Goal: Information Seeking & Learning: Learn about a topic

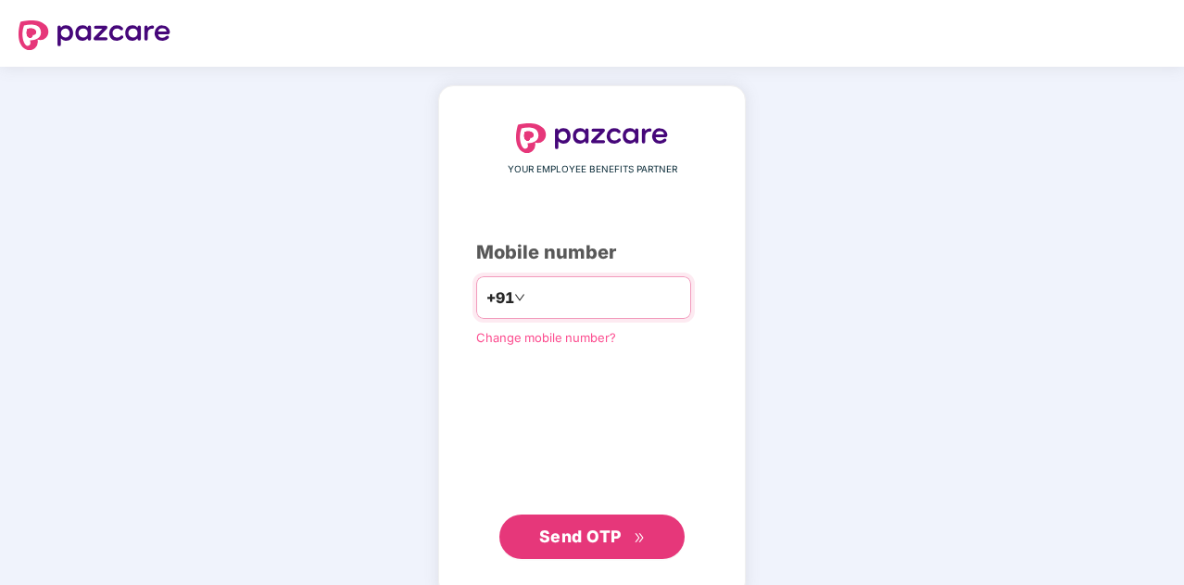
type input "**********"
click at [585, 536] on span "Send OTP" at bounding box center [580, 535] width 82 height 19
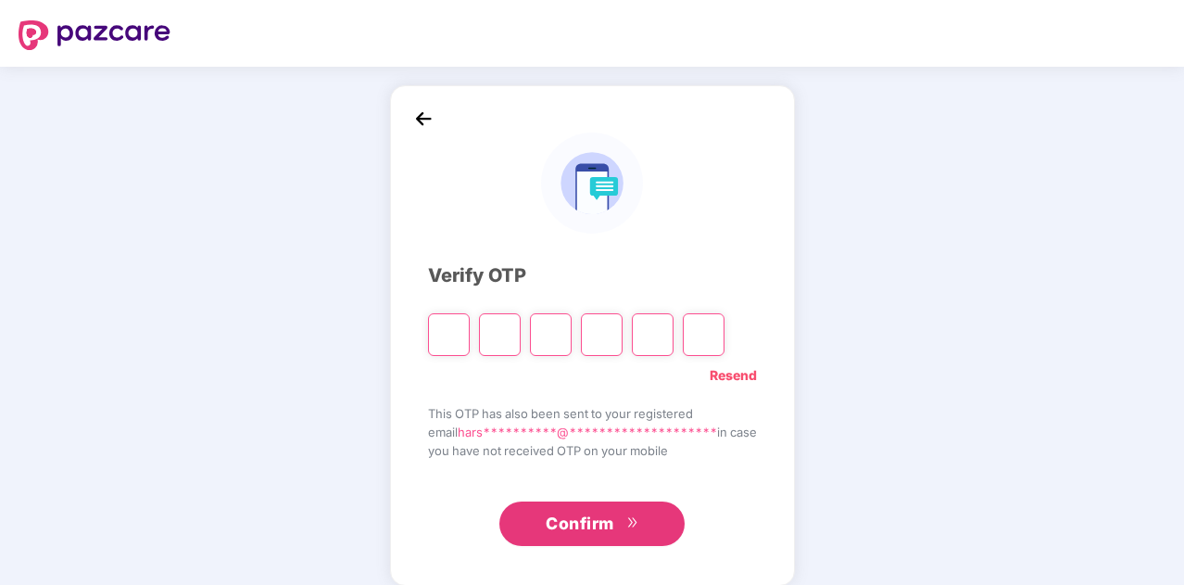
type input "*"
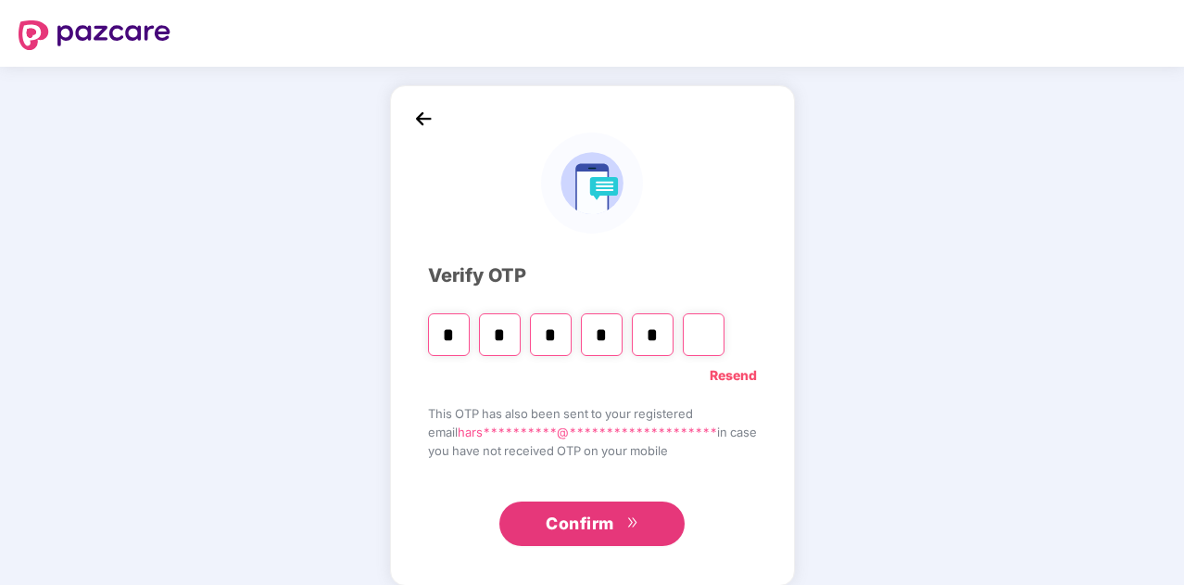
type input "*"
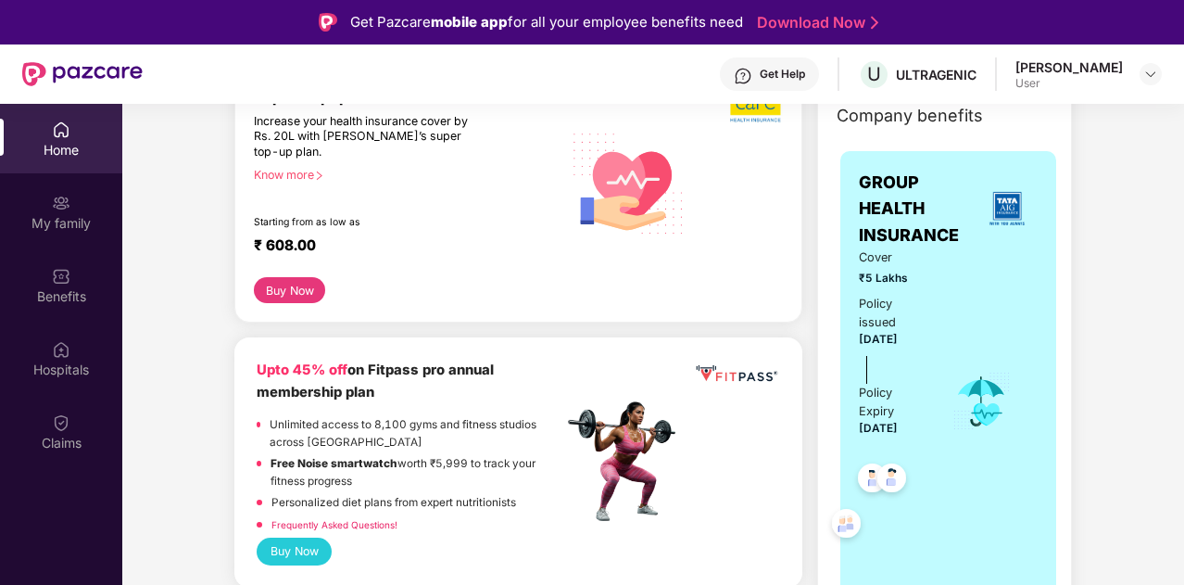
scroll to position [269, 0]
click at [272, 288] on button "Buy Now" at bounding box center [289, 289] width 71 height 26
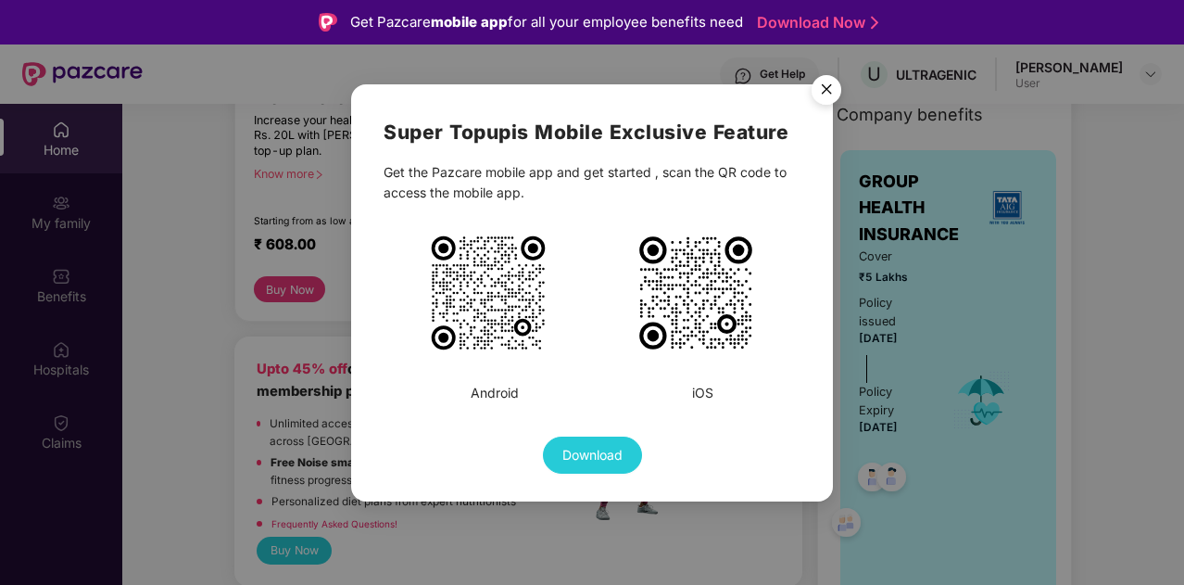
click at [830, 90] on img "Close" at bounding box center [827, 93] width 52 height 52
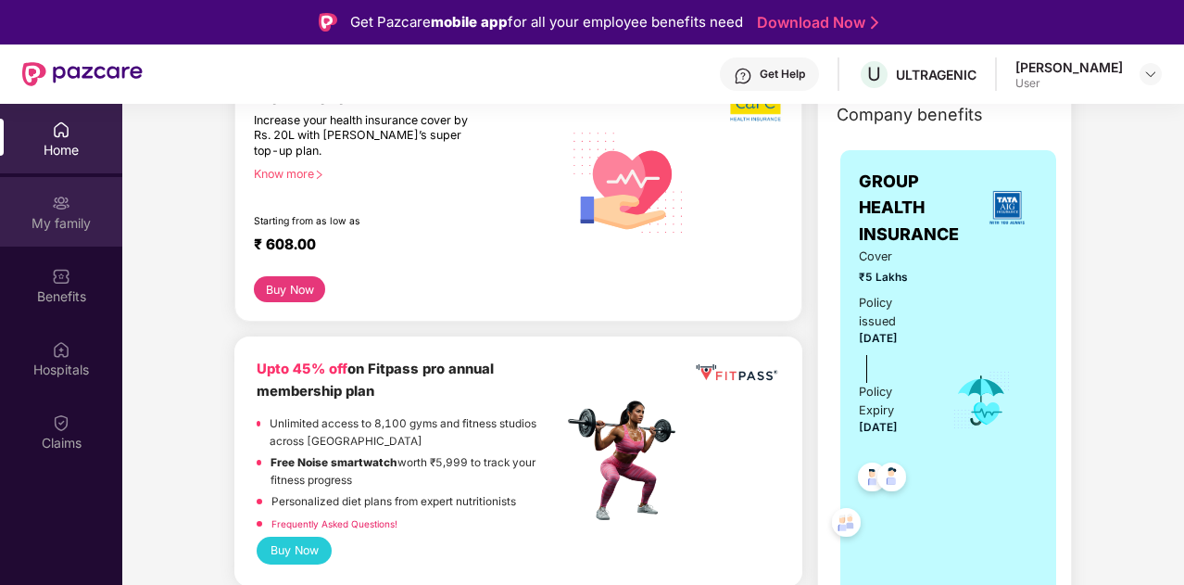
click at [57, 197] on img at bounding box center [61, 203] width 19 height 19
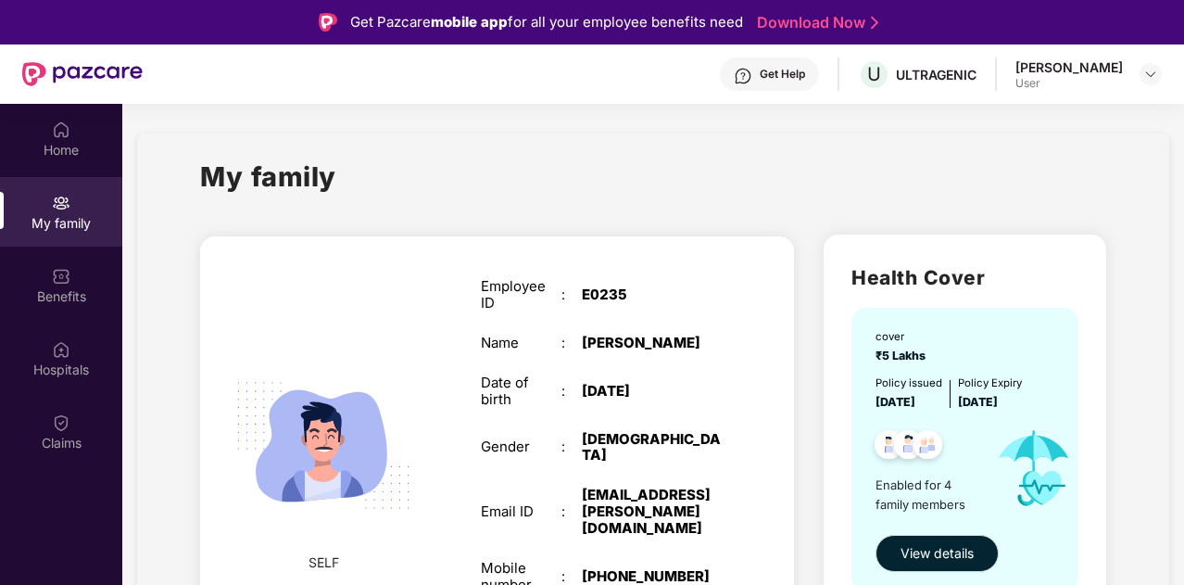
drag, startPoint x: 623, startPoint y: 88, endPoint x: 660, endPoint y: 190, distance: 108.5
click at [660, 190] on div "Get Pazcare mobile app for all your employee benefits need Download Now Get Hel…" at bounding box center [592, 344] width 1184 height 688
click at [669, 166] on div "My family" at bounding box center [652, 188] width 905 height 64
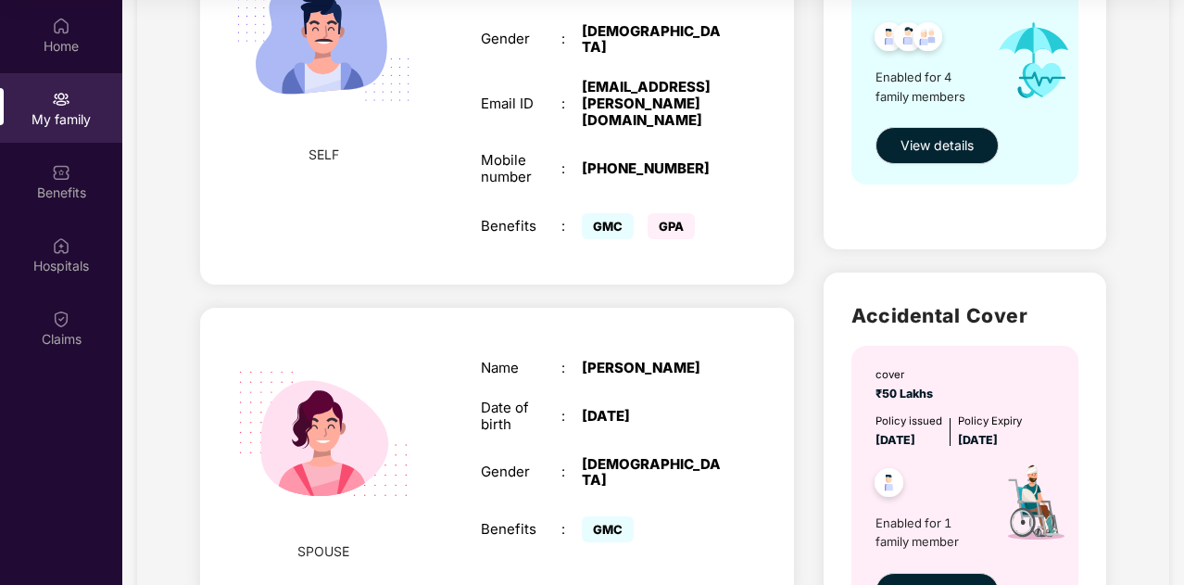
scroll to position [252, 0]
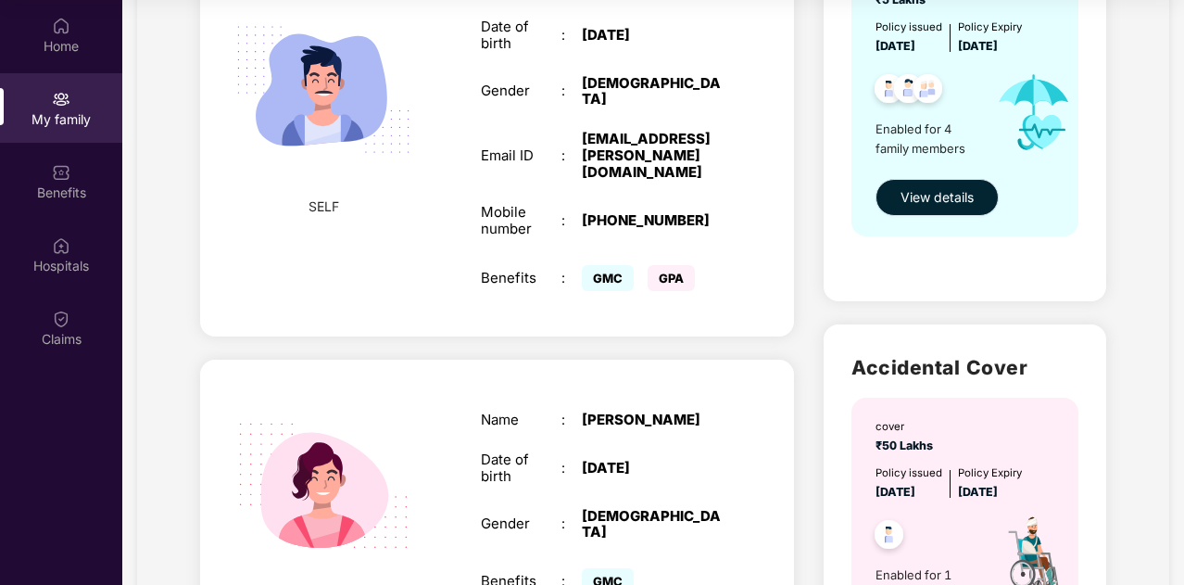
click at [917, 208] on button "View details" at bounding box center [937, 197] width 123 height 37
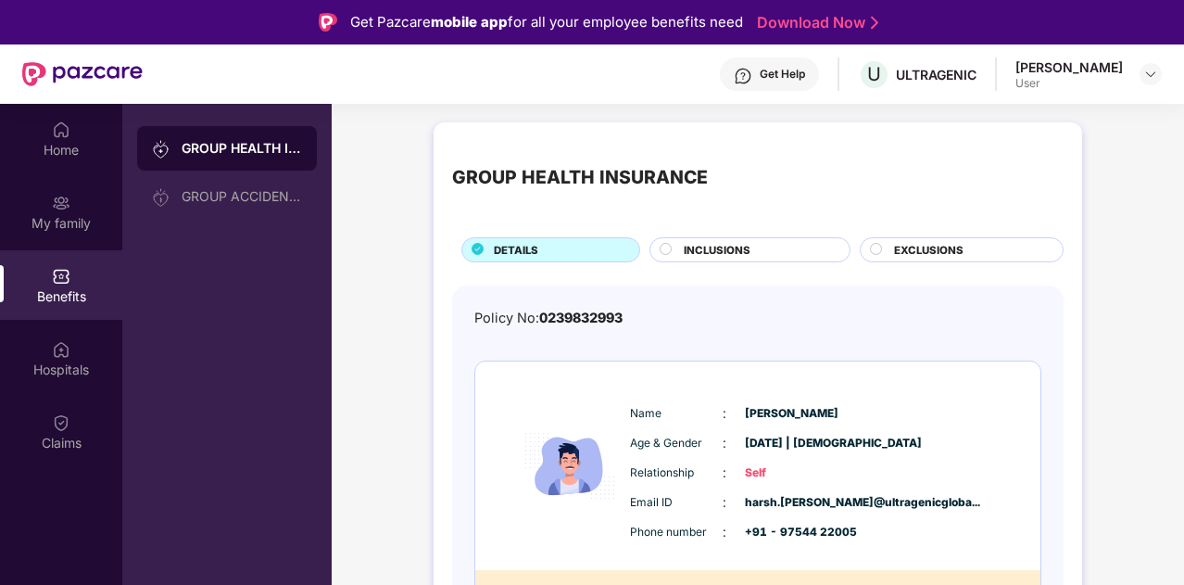
click at [803, 248] on div "INCLUSIONS" at bounding box center [758, 251] width 166 height 19
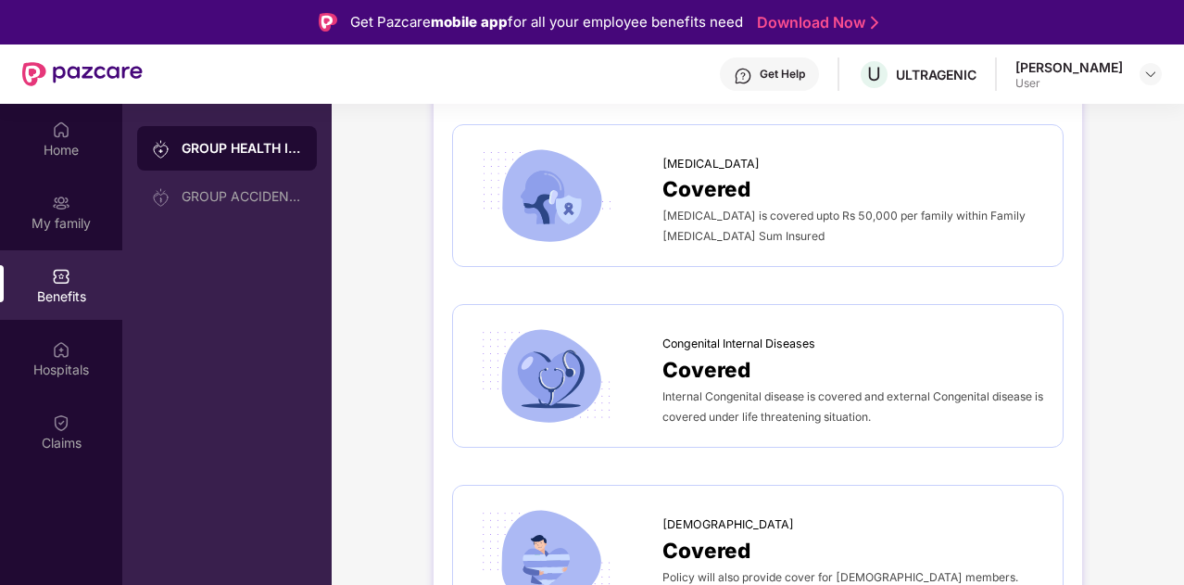
scroll to position [104, 0]
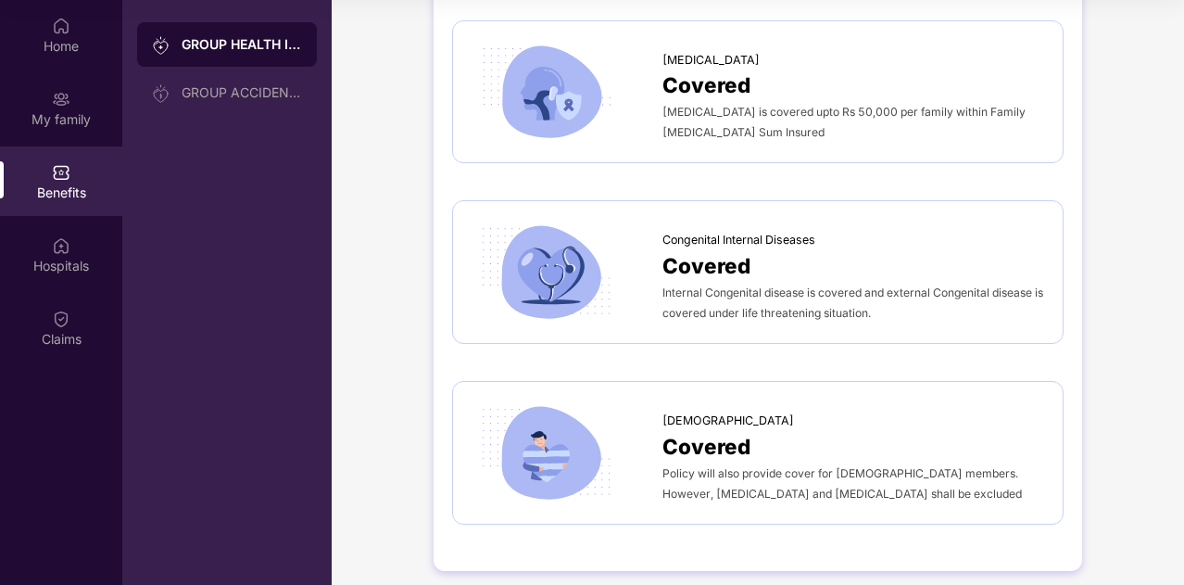
click at [880, 400] on div "[DEMOGRAPHIC_DATA] Covered Policy will also provide cover for [DEMOGRAPHIC_DATA…" at bounding box center [758, 452] width 573 height 105
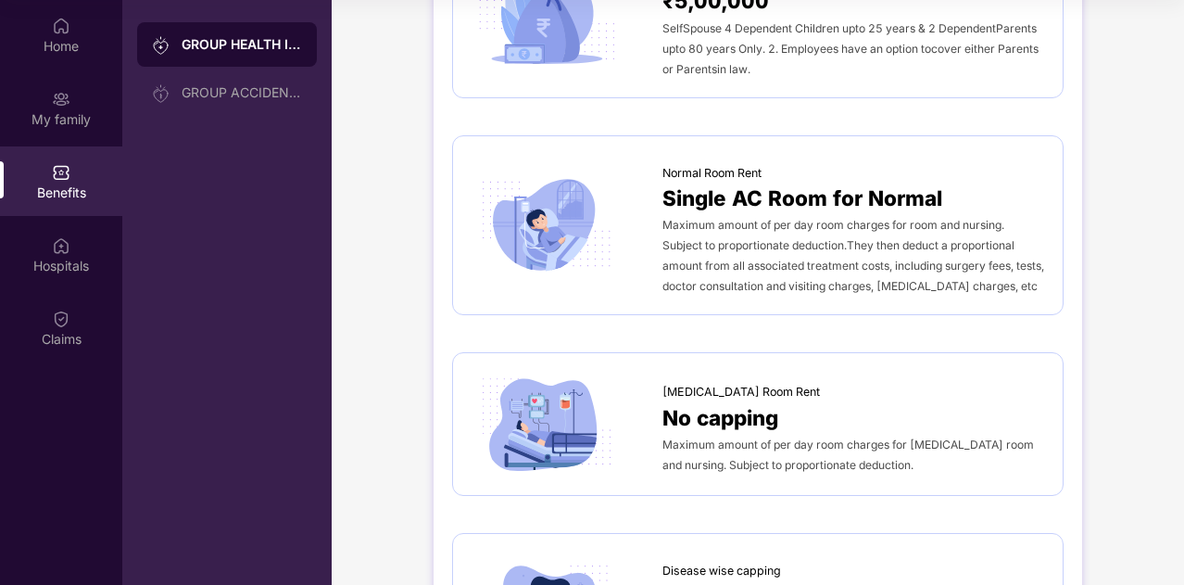
scroll to position [0, 0]
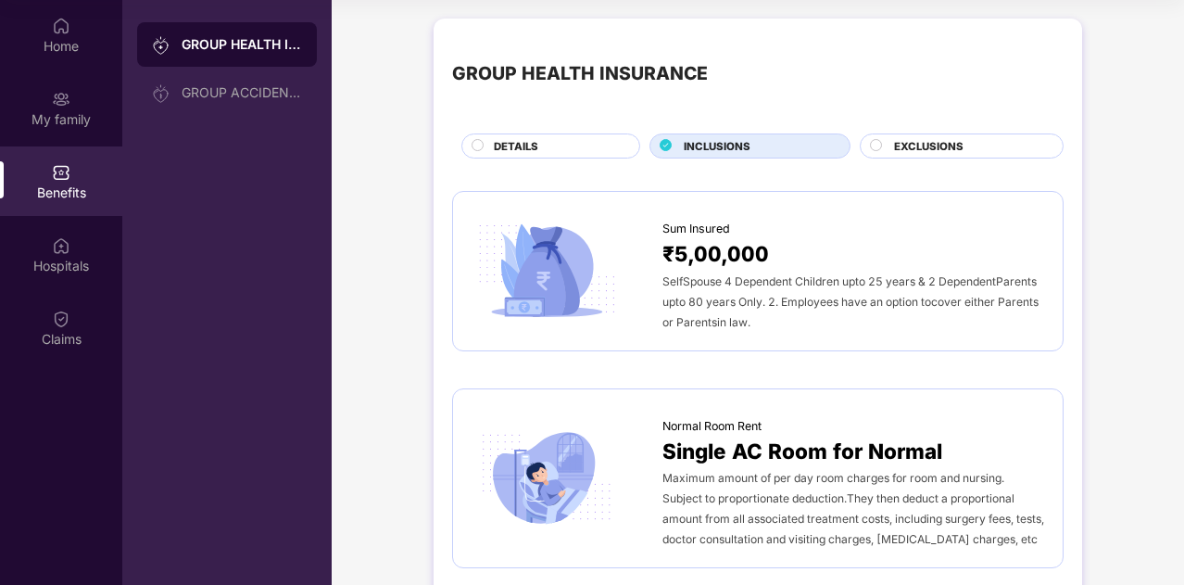
click at [958, 138] on span "EXCLUSIONS" at bounding box center [928, 146] width 69 height 17
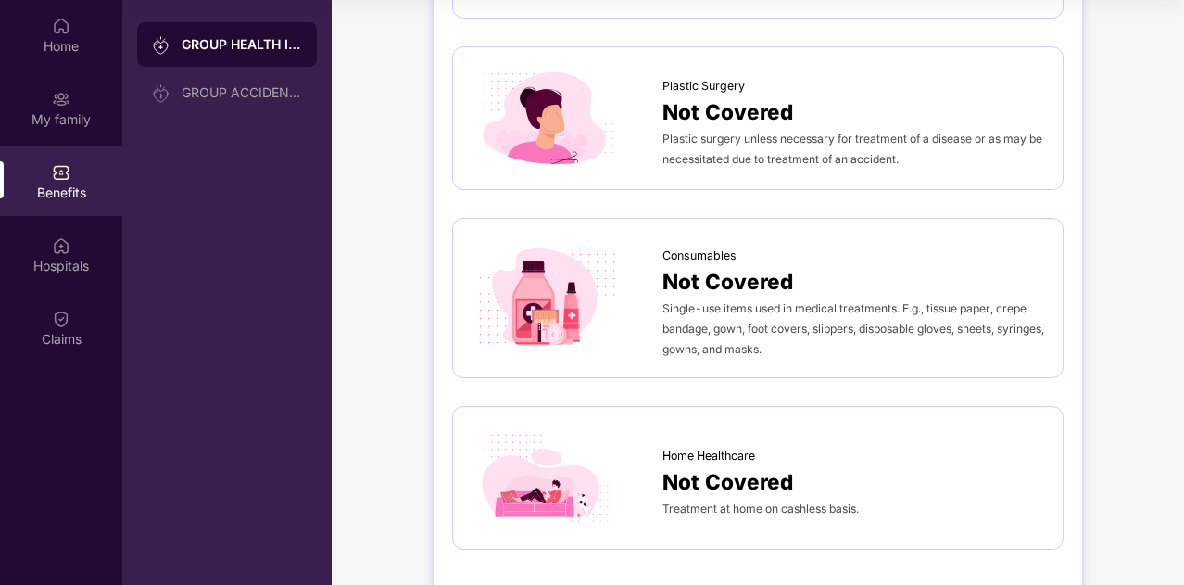
scroll to position [1032, 0]
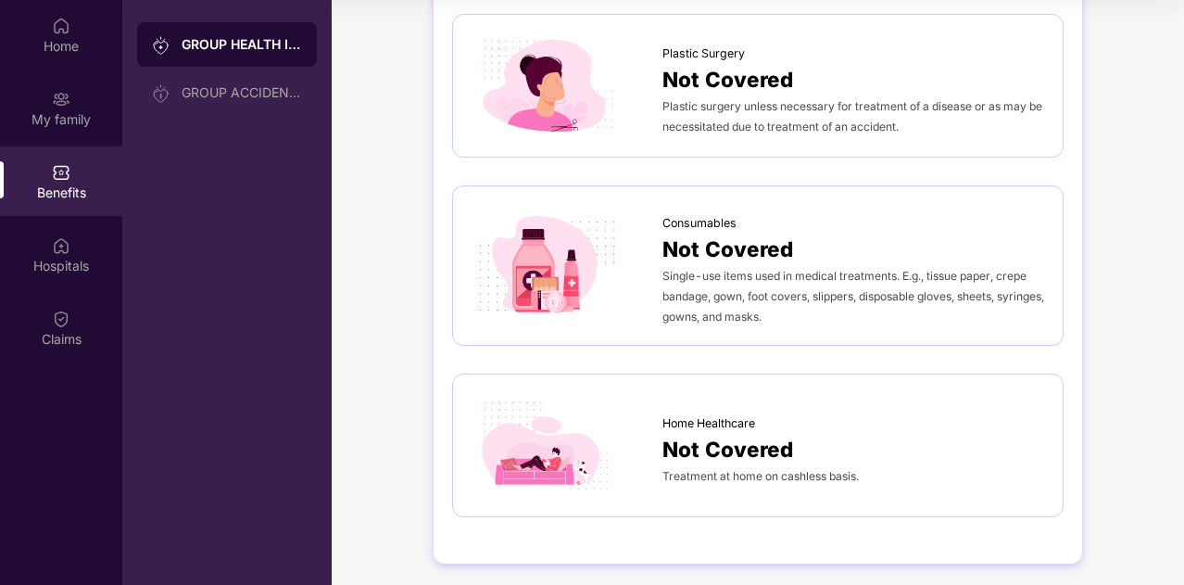
click at [858, 405] on div "Home Healthcare" at bounding box center [853, 419] width 382 height 28
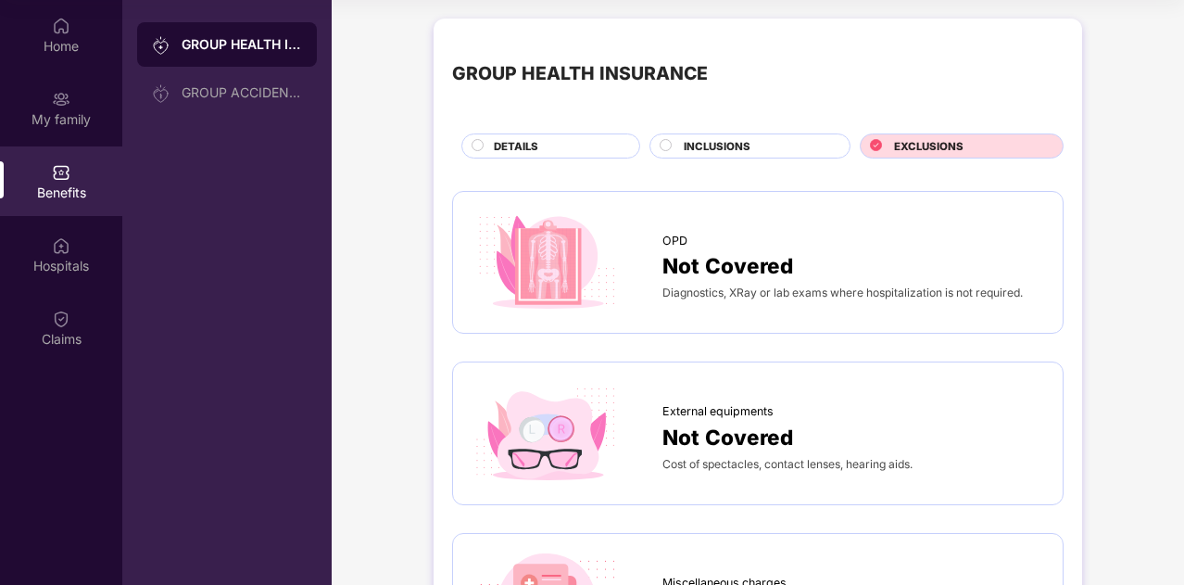
scroll to position [0, 0]
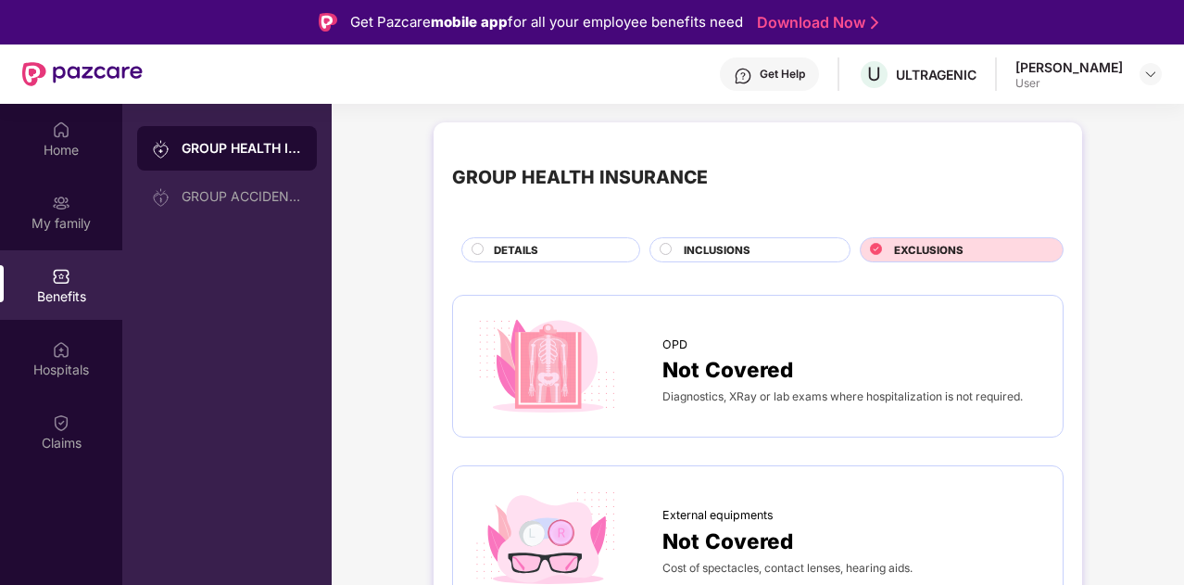
click at [571, 255] on div "DETAILS" at bounding box center [557, 251] width 145 height 19
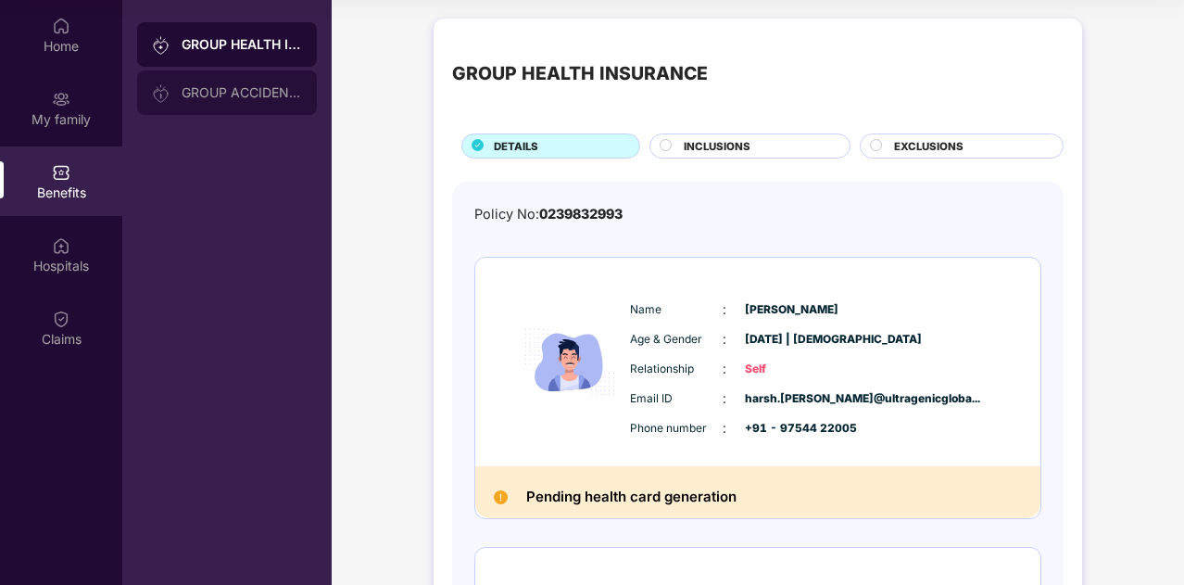
click at [229, 84] on div "GROUP ACCIDENTAL INSURANCE" at bounding box center [227, 92] width 180 height 44
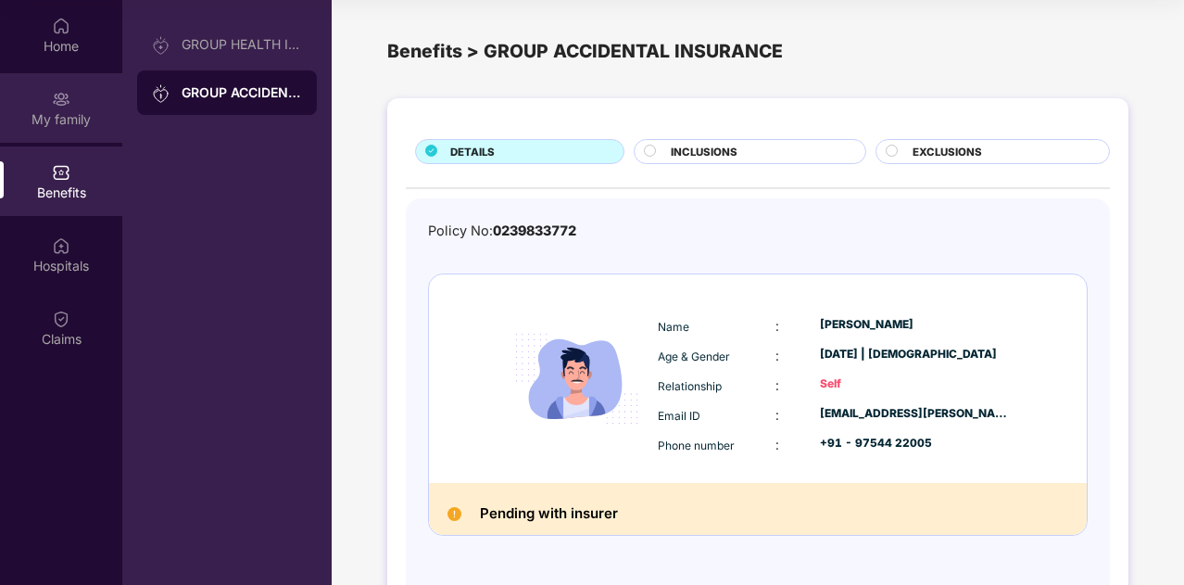
click at [60, 104] on img at bounding box center [61, 99] width 19 height 19
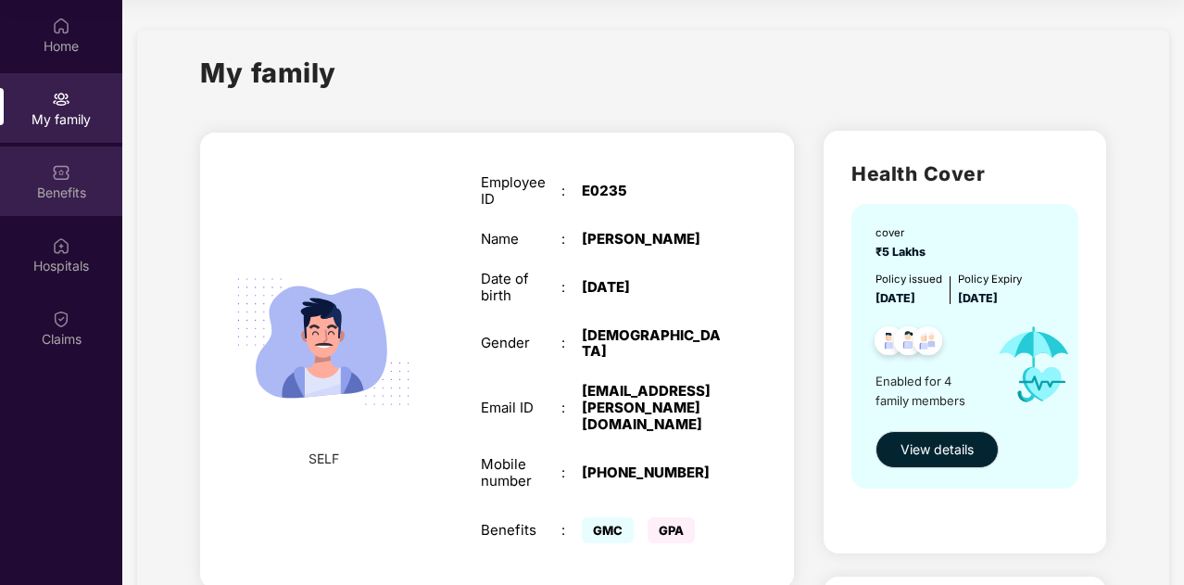
click at [51, 196] on div "Benefits" at bounding box center [61, 192] width 122 height 19
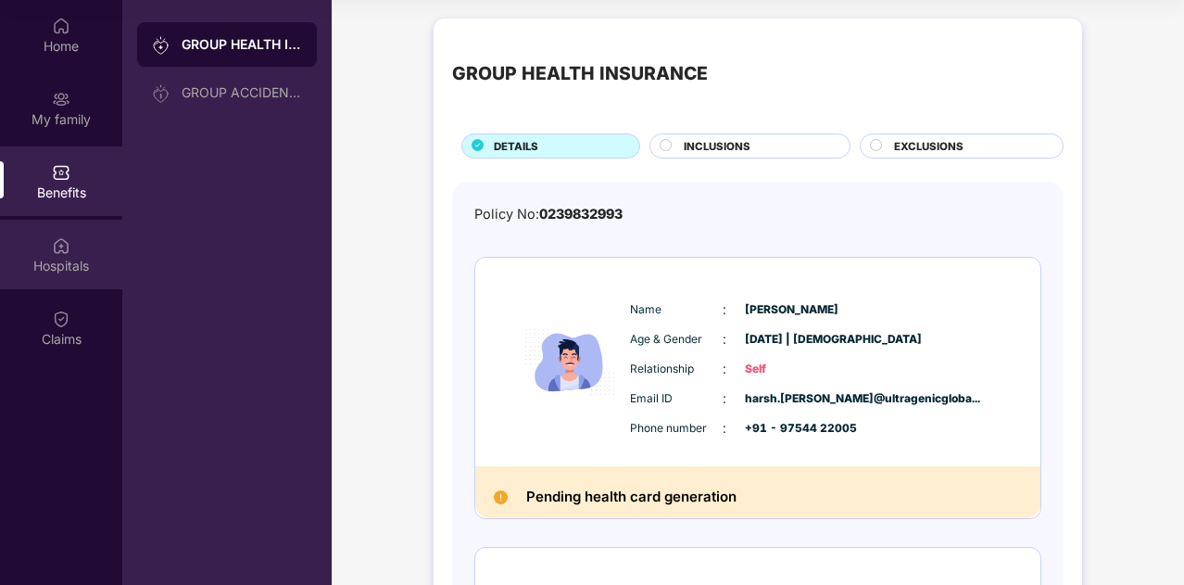
click at [61, 253] on img at bounding box center [61, 245] width 19 height 19
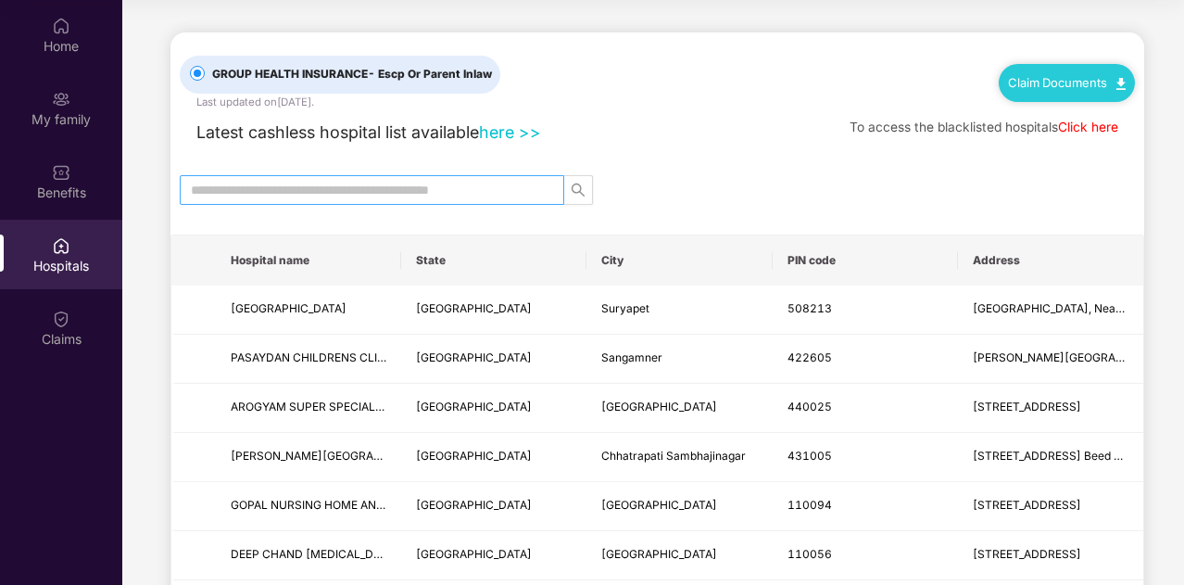
click at [284, 184] on input "text" at bounding box center [364, 190] width 347 height 20
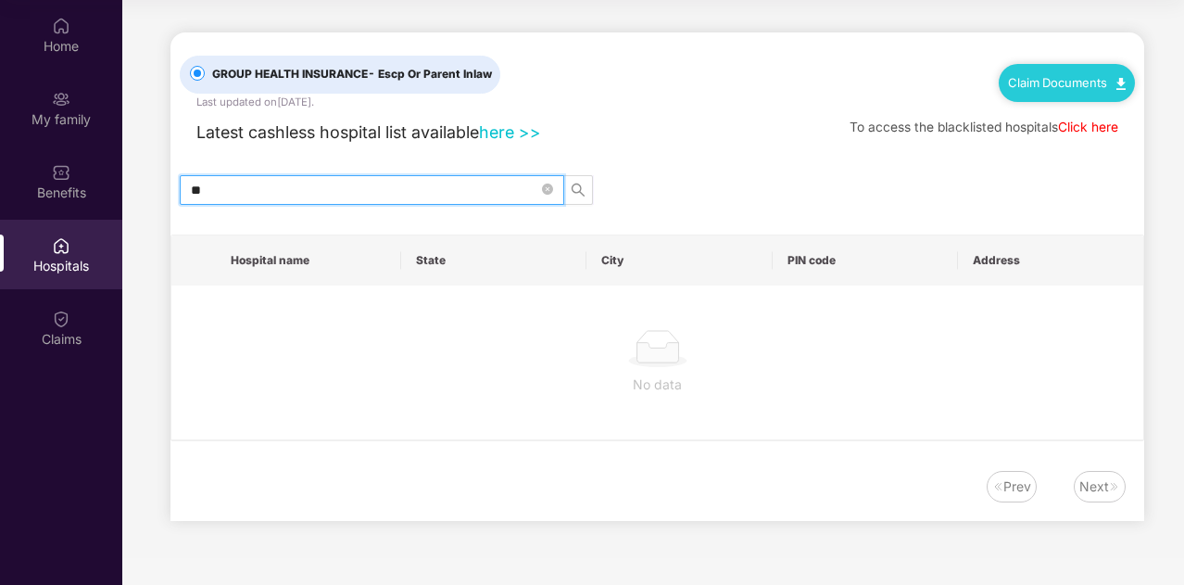
type input "*"
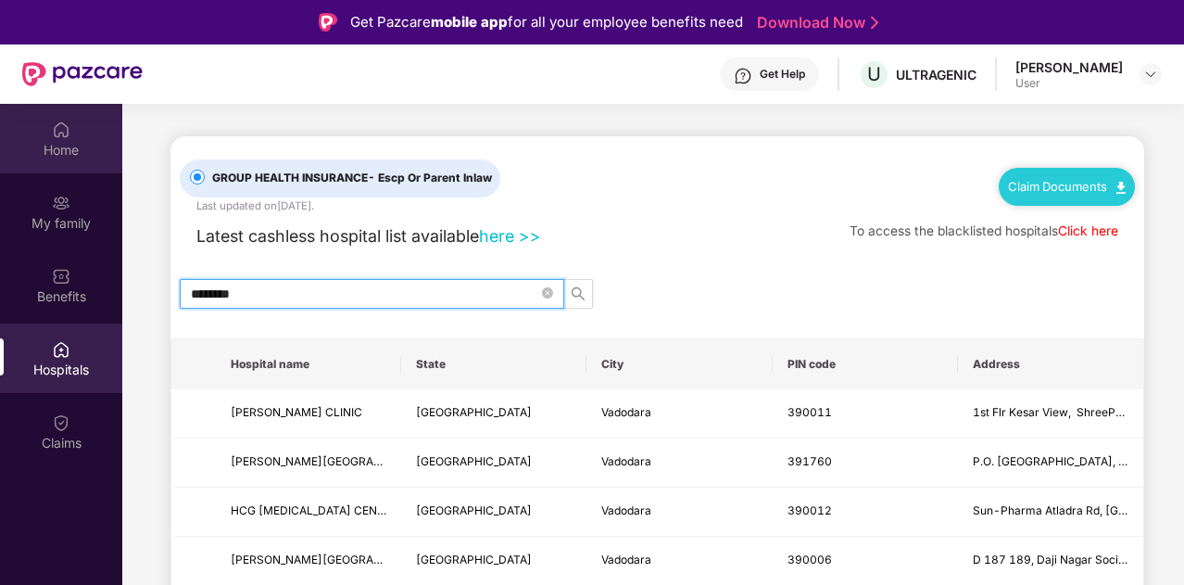
type input "********"
click at [61, 153] on div "Home" at bounding box center [61, 150] width 122 height 19
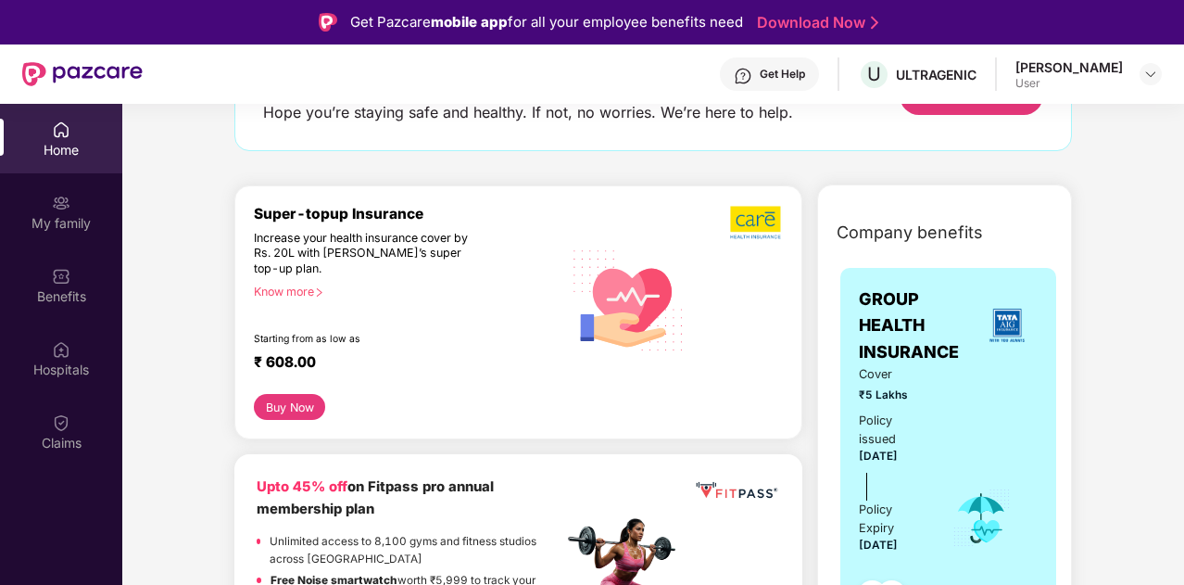
scroll to position [150, 0]
click at [268, 292] on div "Know more" at bounding box center [402, 291] width 297 height 13
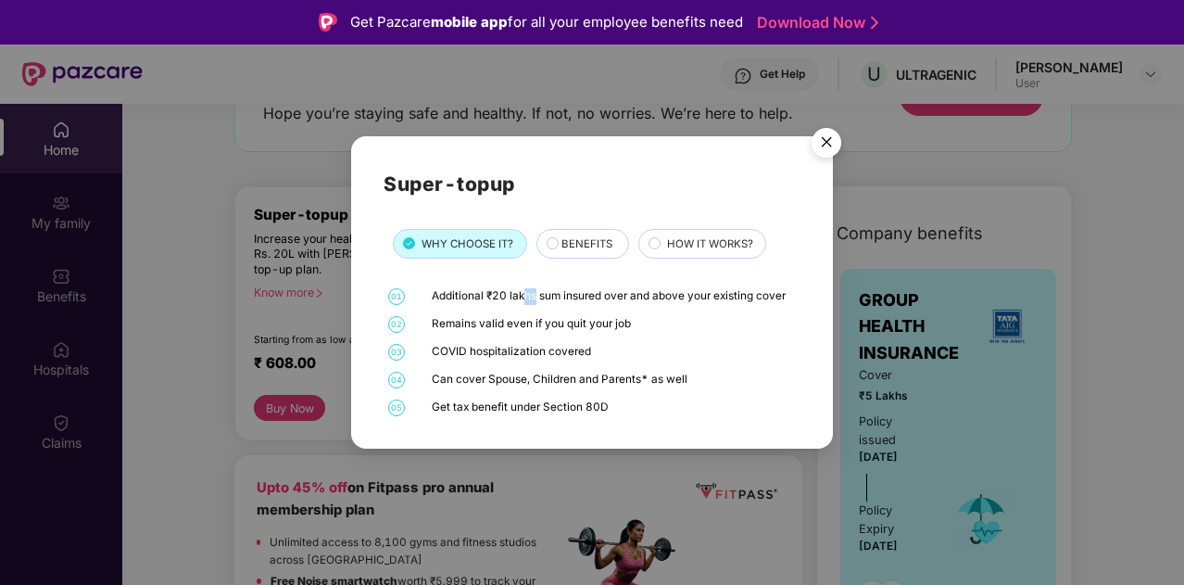
click at [534, 285] on div "Super-topup WHY CHOOSE IT? BENEFITS HOW IT WORKS? 01 Additional ₹20 lakhs sum i…" at bounding box center [592, 292] width 417 height 247
click at [669, 340] on div "01 Additional ₹20 lakhs sum insured over and above your existing cover 02 Remai…" at bounding box center [592, 352] width 417 height 128
click at [594, 246] on span "BENEFITS" at bounding box center [586, 243] width 51 height 17
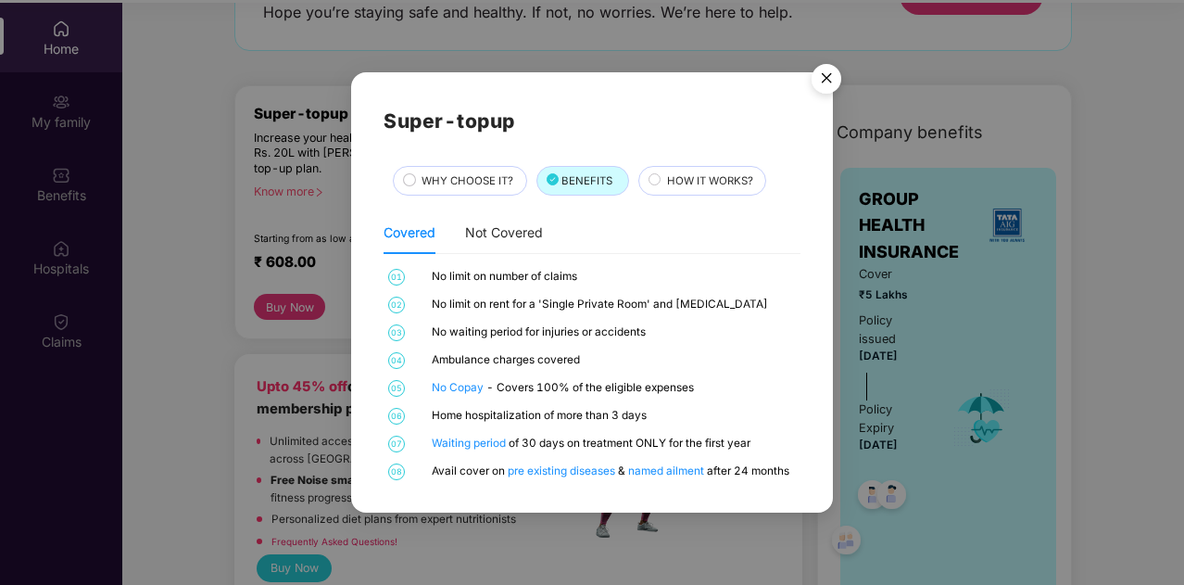
scroll to position [104, 0]
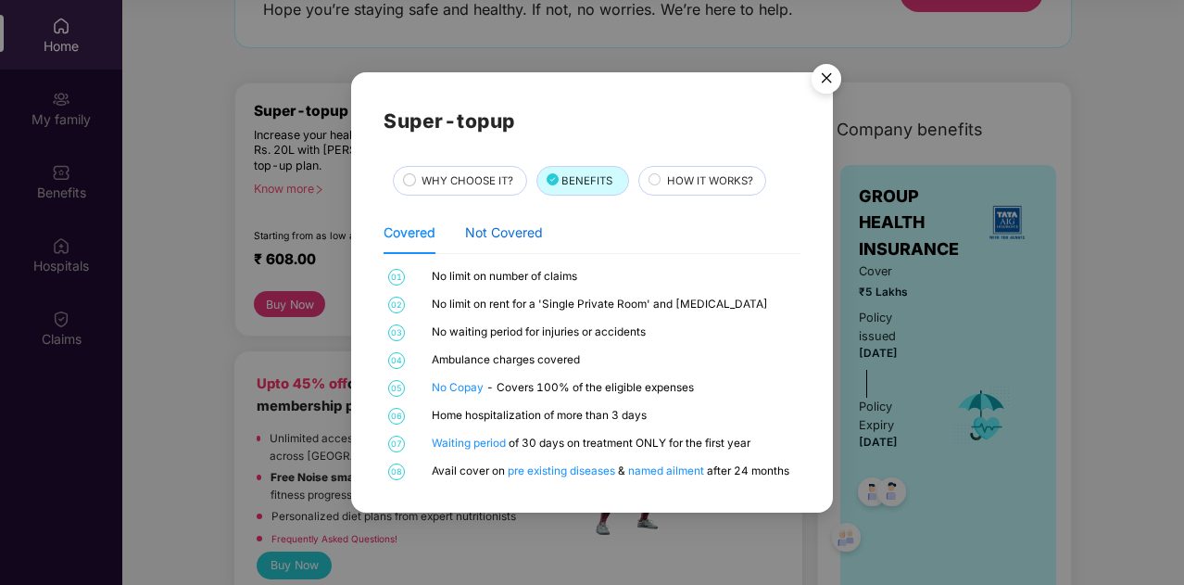
click at [495, 224] on div "Not Covered" at bounding box center [504, 232] width 78 height 20
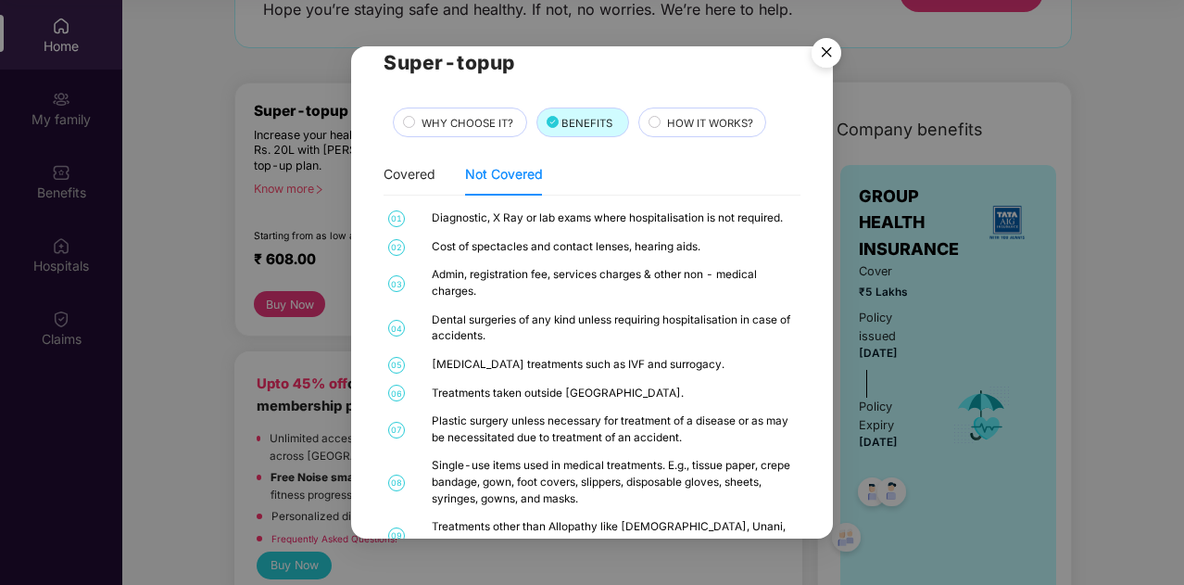
scroll to position [24, 0]
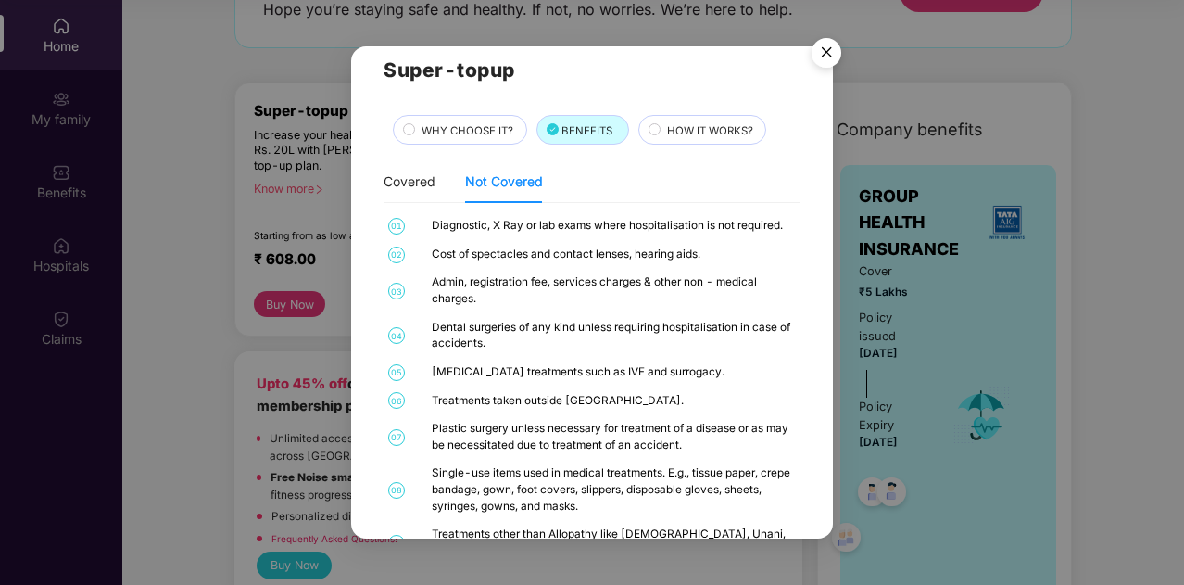
click at [710, 126] on span "HOW IT WORKS?" at bounding box center [710, 130] width 86 height 17
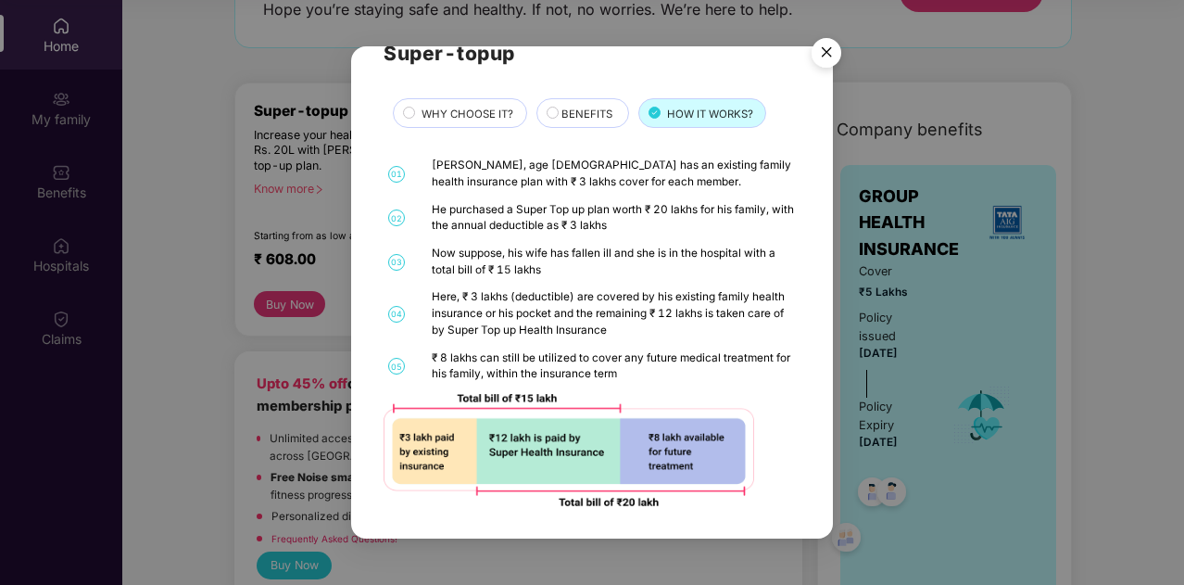
scroll to position [0, 0]
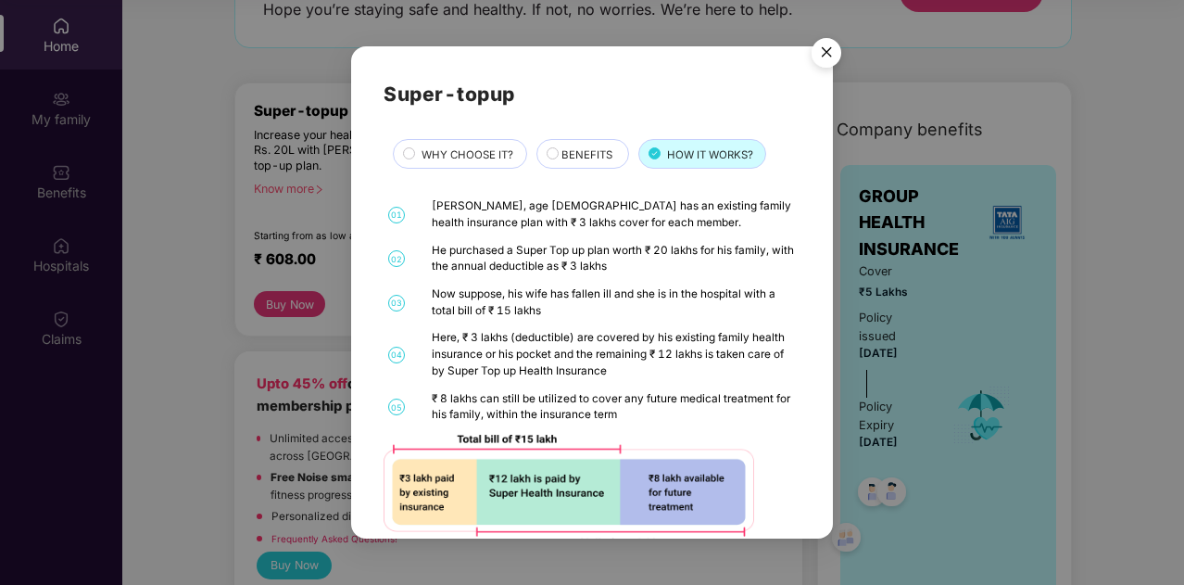
click at [491, 157] on span "WHY CHOOSE IT?" at bounding box center [468, 154] width 92 height 17
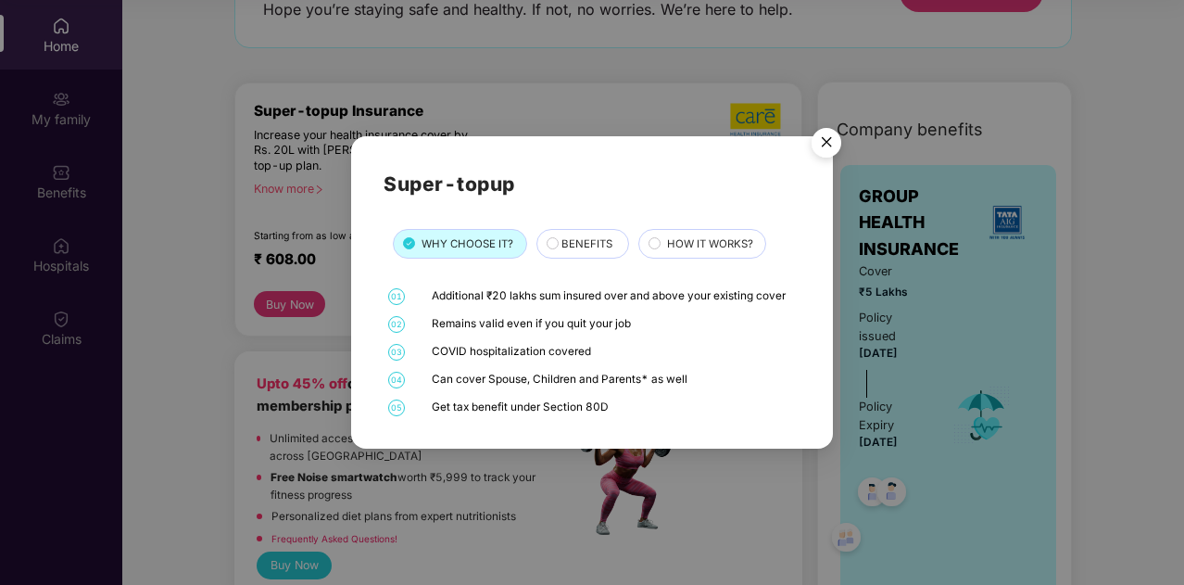
click at [829, 131] on img "Close" at bounding box center [827, 146] width 52 height 52
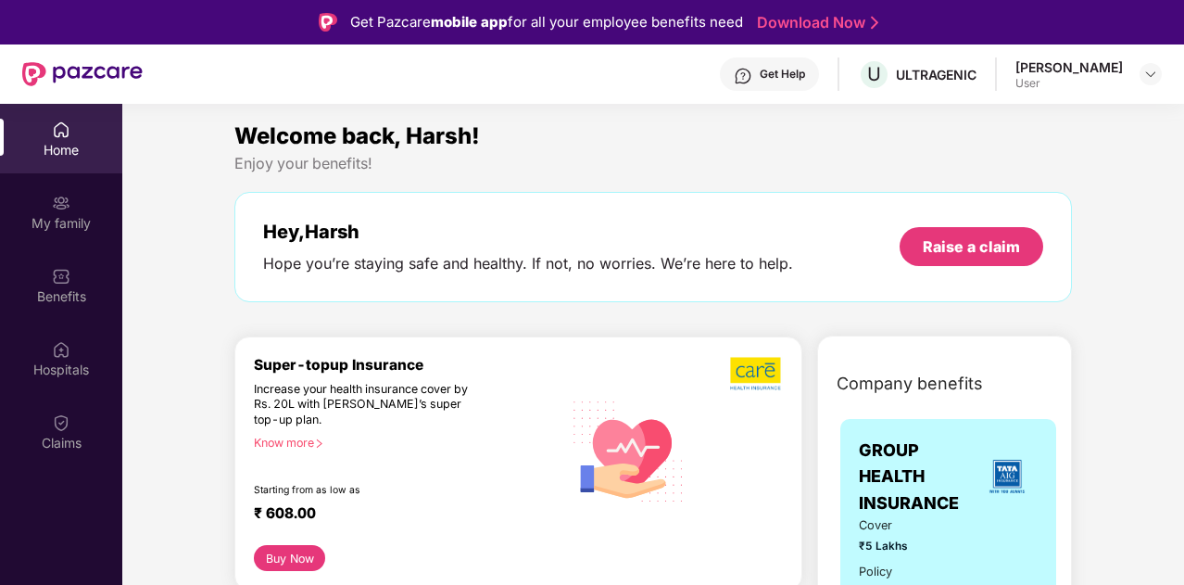
click at [1136, 86] on div "[PERSON_NAME] User" at bounding box center [1089, 74] width 146 height 32
click at [1144, 79] on img at bounding box center [1150, 74] width 15 height 15
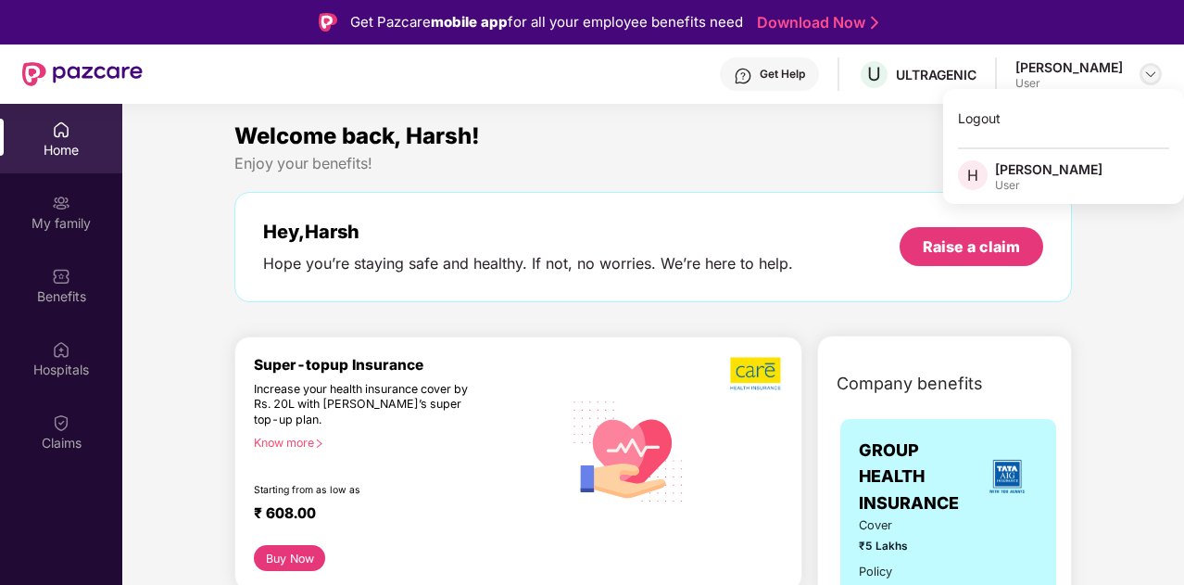
click at [1144, 79] on img at bounding box center [1150, 74] width 15 height 15
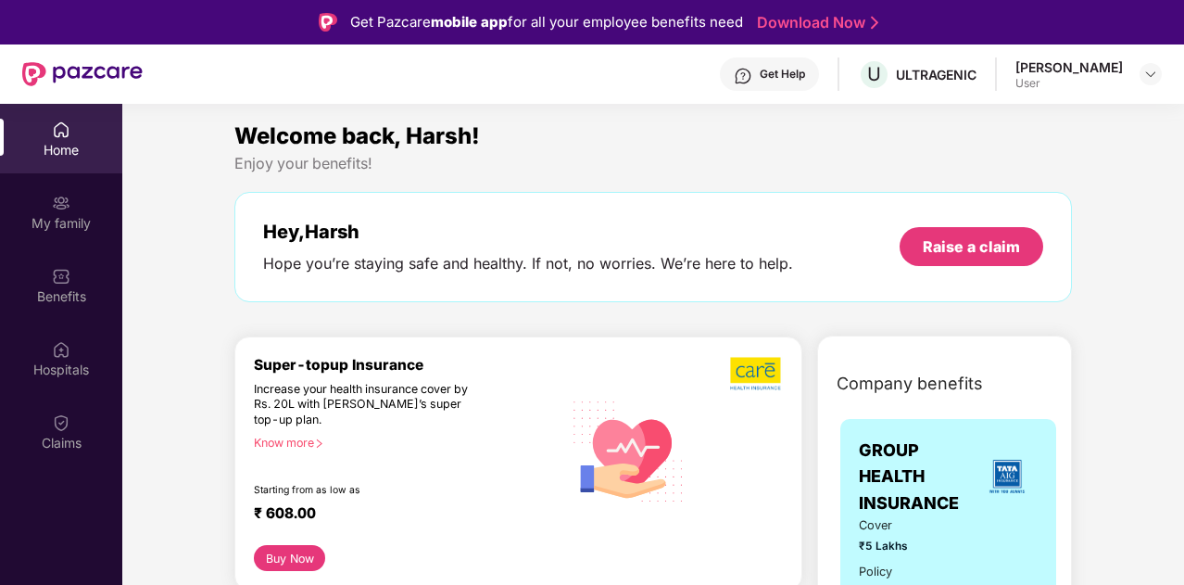
click at [797, 85] on div "Get Help" at bounding box center [769, 73] width 99 height 33
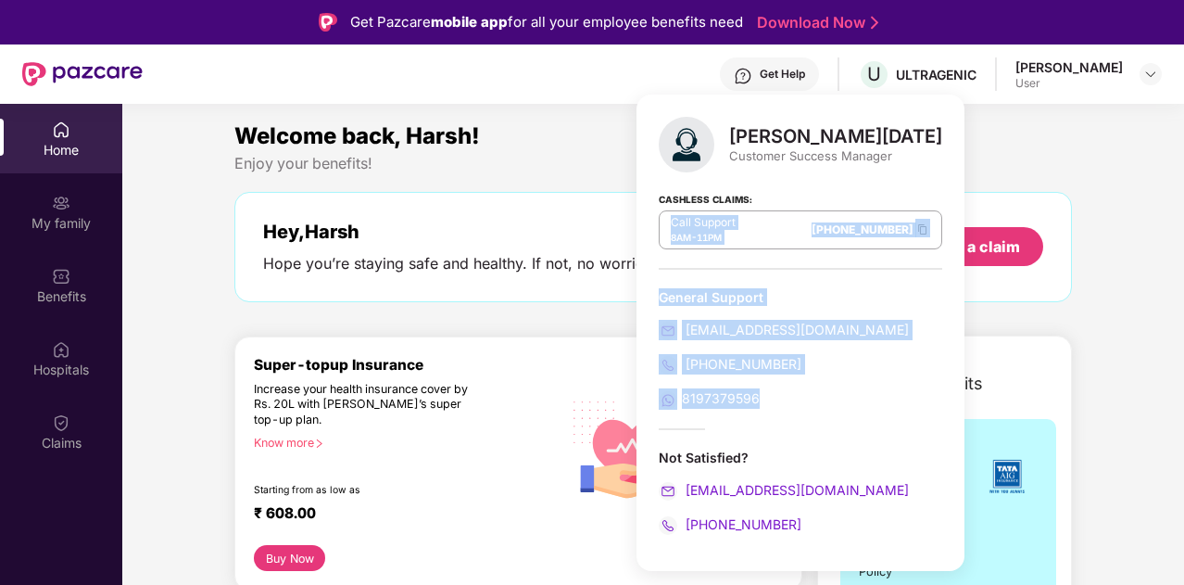
drag, startPoint x: 795, startPoint y: 183, endPoint x: 847, endPoint y: 405, distance: 227.4
click at [847, 405] on div "[PERSON_NAME][DATE] Customer Success Manager Cashless Claims: Call Support 8AM …" at bounding box center [801, 333] width 328 height 476
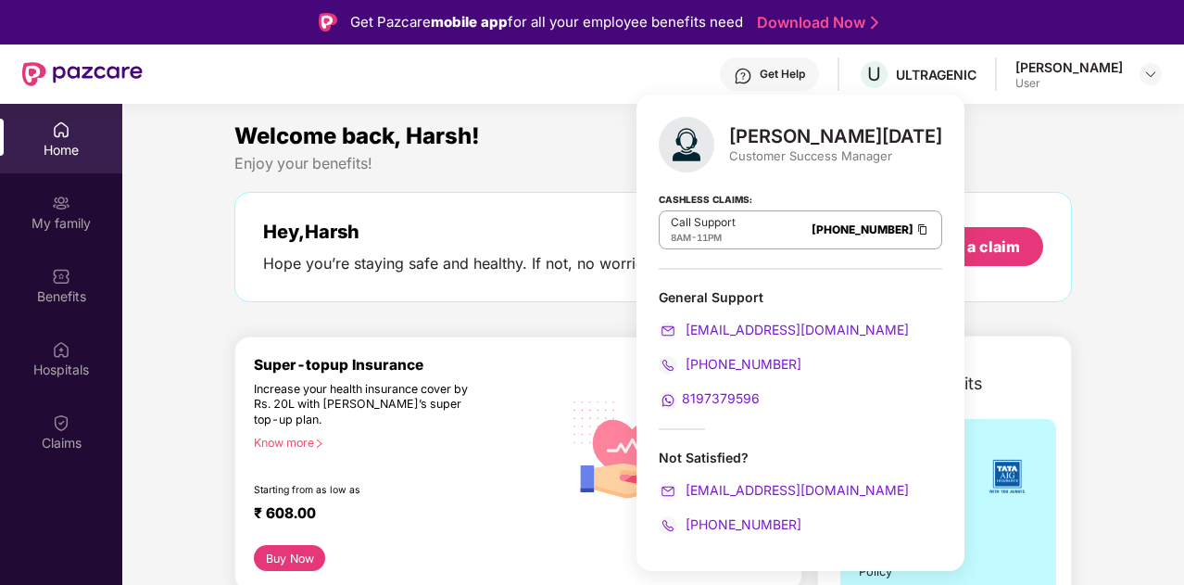
click at [838, 414] on div "[PERSON_NAME][DATE] Customer Success Manager Cashless Claims: Call Support 8AM …" at bounding box center [801, 333] width 328 height 476
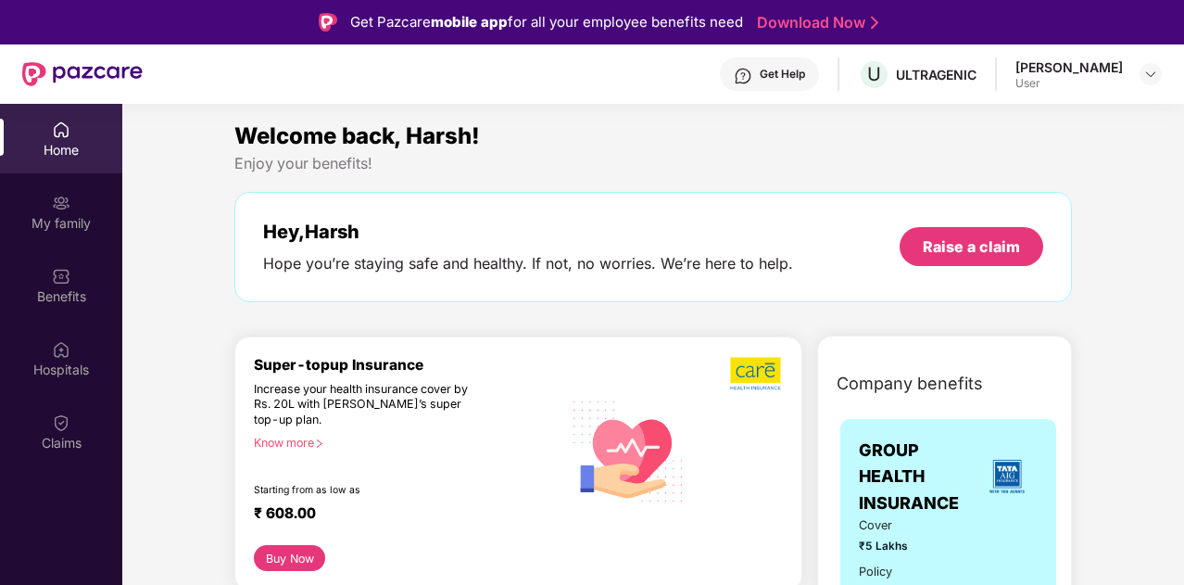
click at [428, 73] on div "Get Help U ULTRAGENIC [PERSON_NAME] User" at bounding box center [652, 73] width 1019 height 59
click at [811, 142] on div "Welcome back, Harsh!" at bounding box center [653, 136] width 838 height 35
click at [622, 77] on div "Get Help U ULTRAGENIC [PERSON_NAME] User" at bounding box center [652, 73] width 1019 height 59
